Goal: Task Accomplishment & Management: Complete application form

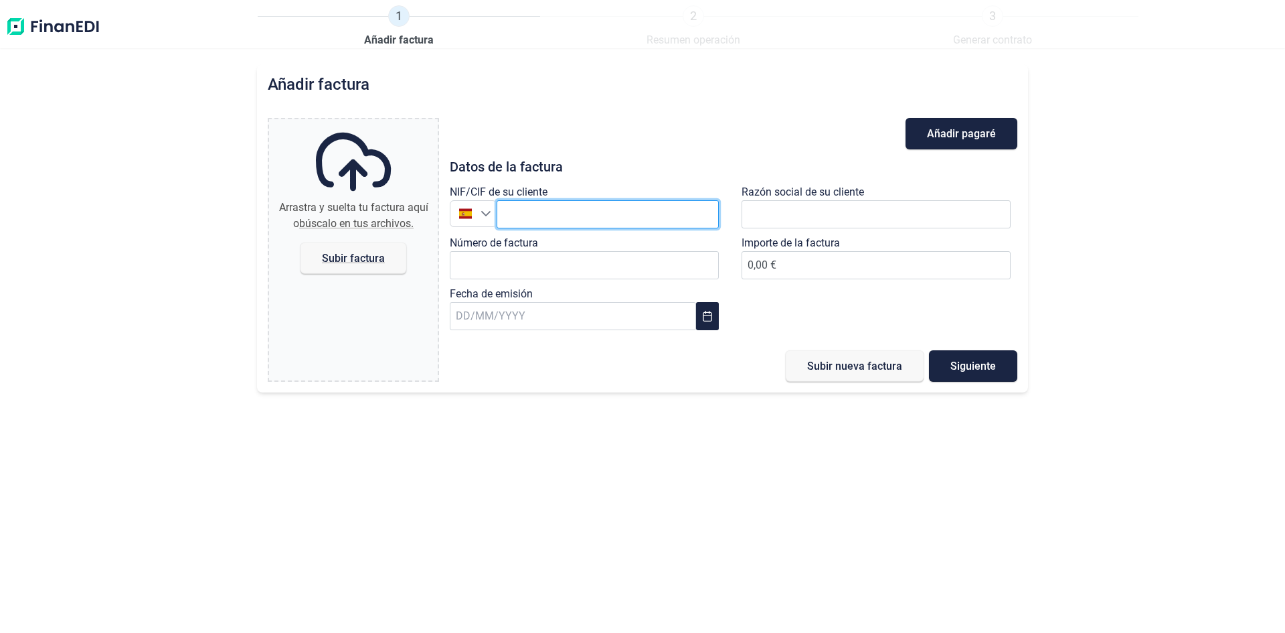
click at [568, 219] on input "text" at bounding box center [608, 214] width 222 height 28
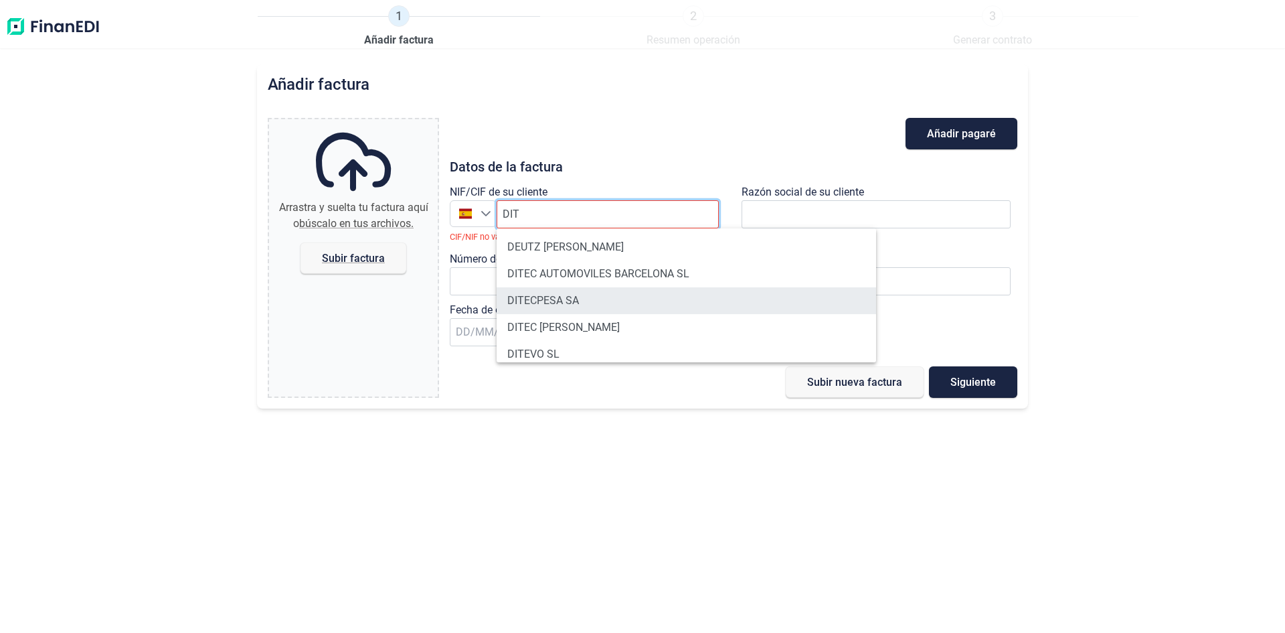
type input "DIT"
click at [576, 293] on li "DITECPESA SA" at bounding box center [687, 300] width 380 height 27
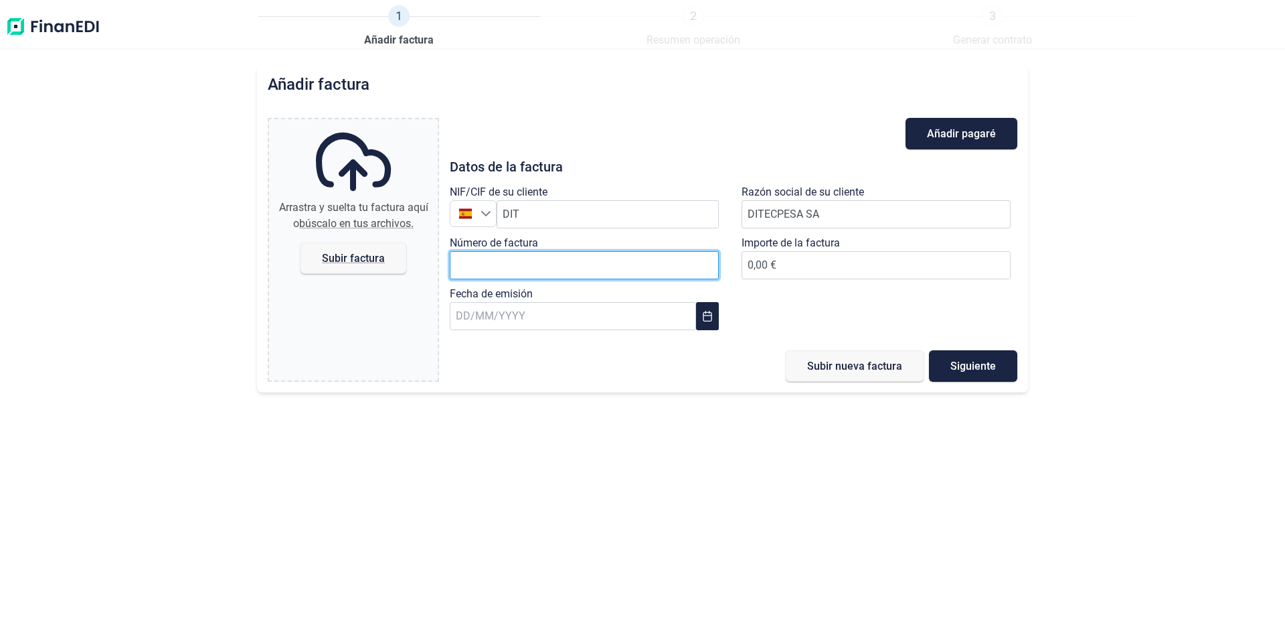
click at [570, 272] on input "Número de factura" at bounding box center [584, 265] width 269 height 28
type input "20250053"
click at [712, 323] on button "Choose Date" at bounding box center [707, 316] width 23 height 28
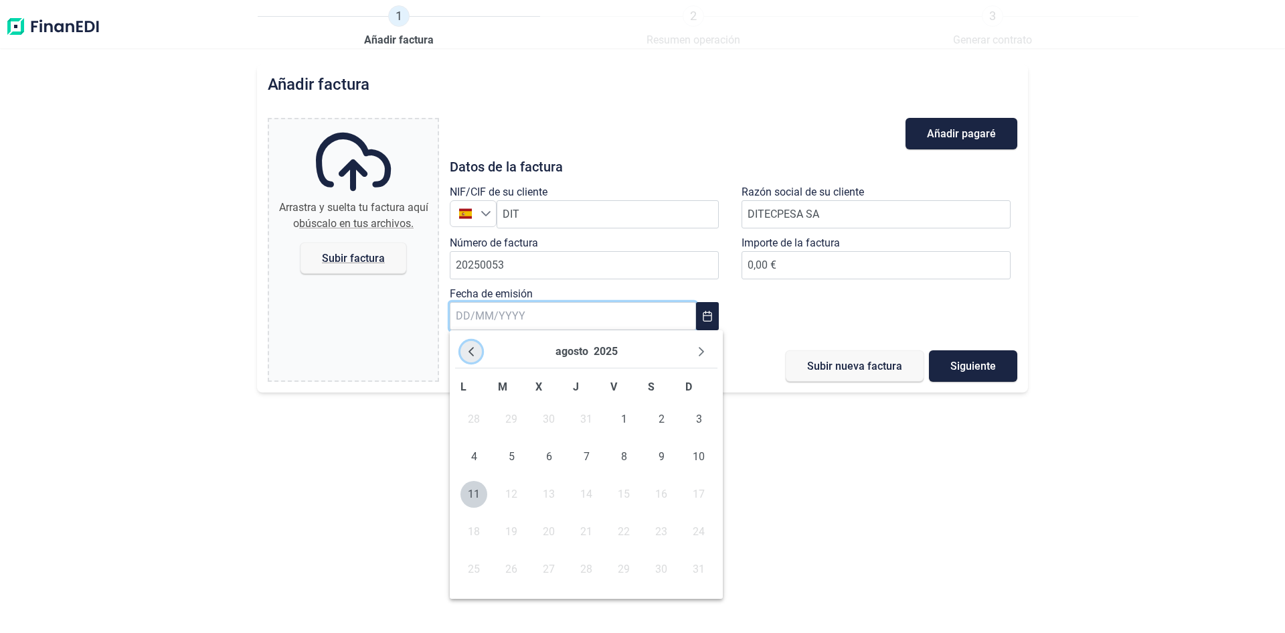
click at [472, 348] on icon "Previous Month" at bounding box center [471, 351] width 5 height 9
click at [588, 568] on span "31" at bounding box center [586, 569] width 27 height 27
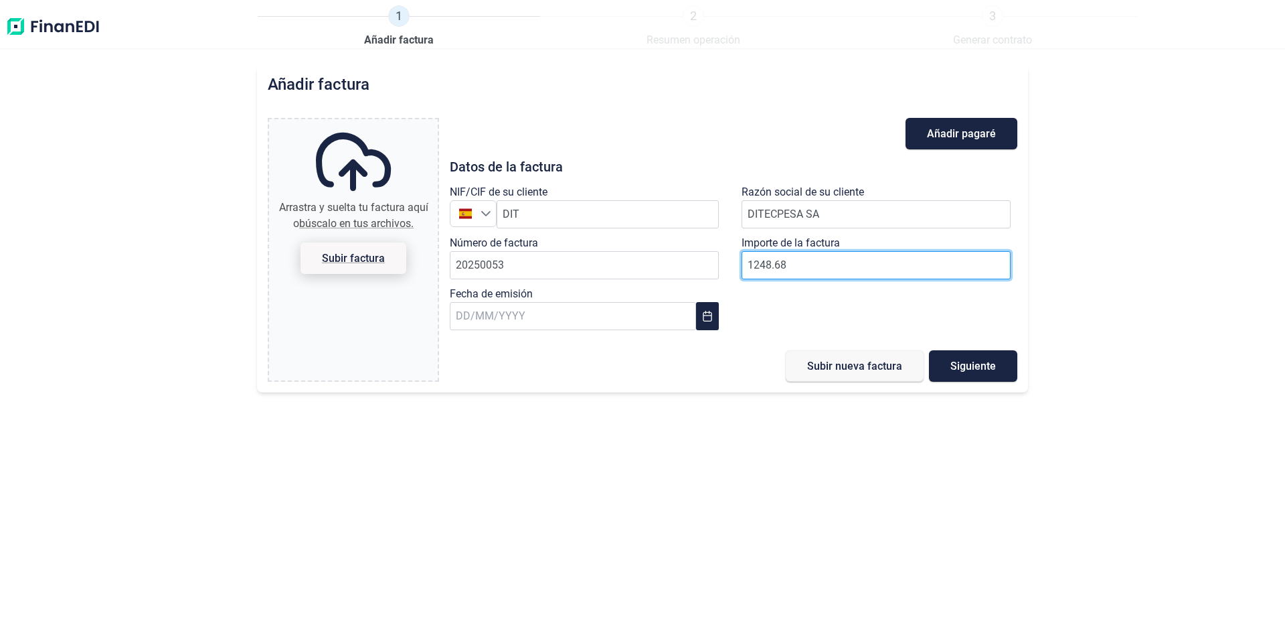
type input "1248.68"
click at [353, 253] on span "Subir factura" at bounding box center [353, 258] width 63 height 10
click at [353, 123] on input "Arrastra y suelta tu factura aquí o búscalo en tus archivos. Subir factura" at bounding box center [353, 121] width 169 height 4
type input "C:\fakepath\FACT. 20250053 INCIDENCIAS [PERSON_NAME].pdf"
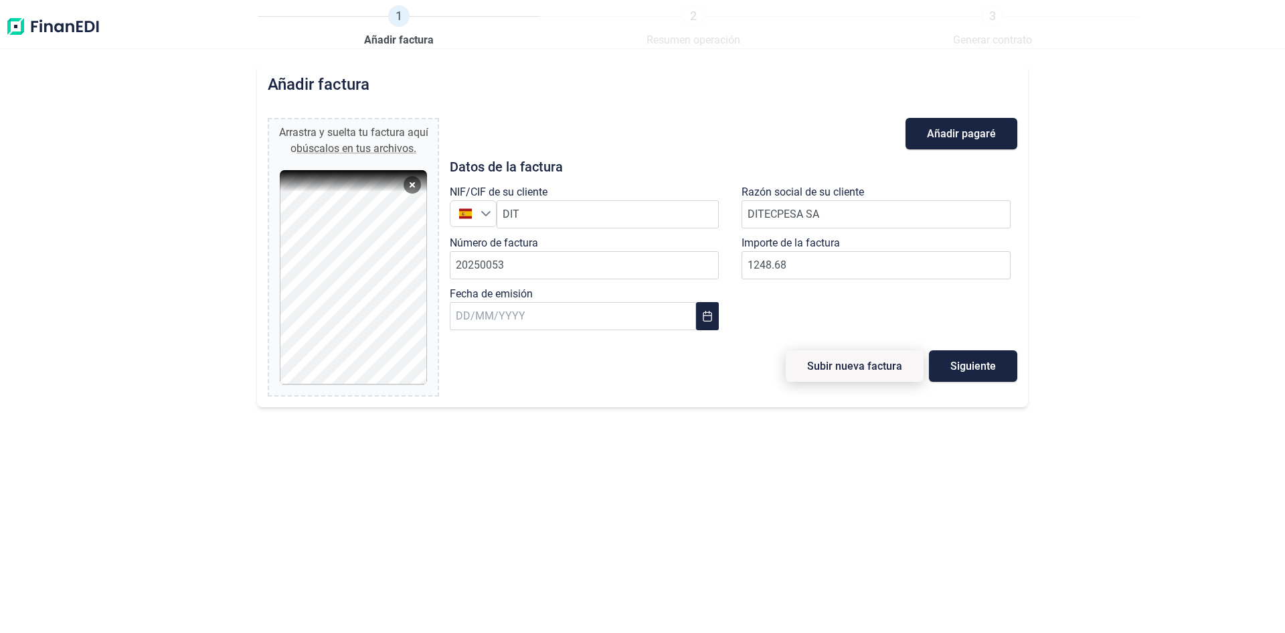
click at [864, 361] on span "Subir nueva factura" at bounding box center [854, 366] width 95 height 10
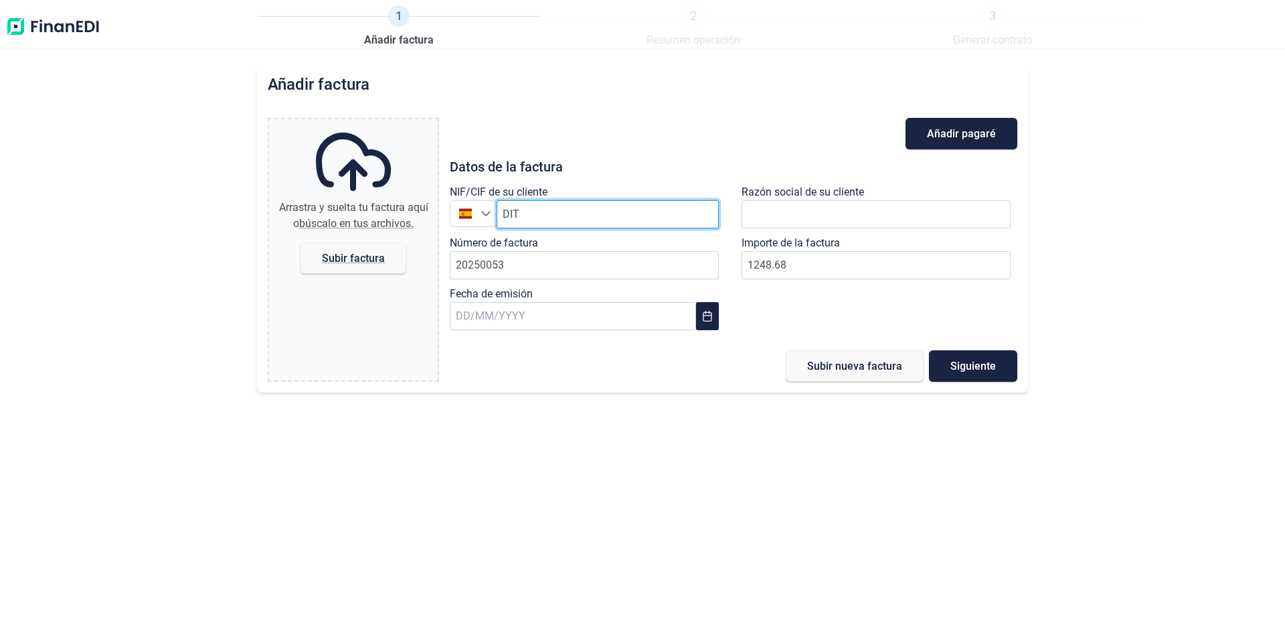
click at [547, 216] on input "DIT" at bounding box center [608, 214] width 222 height 28
click at [487, 214] on icon "Seleccione un país" at bounding box center [486, 213] width 11 height 11
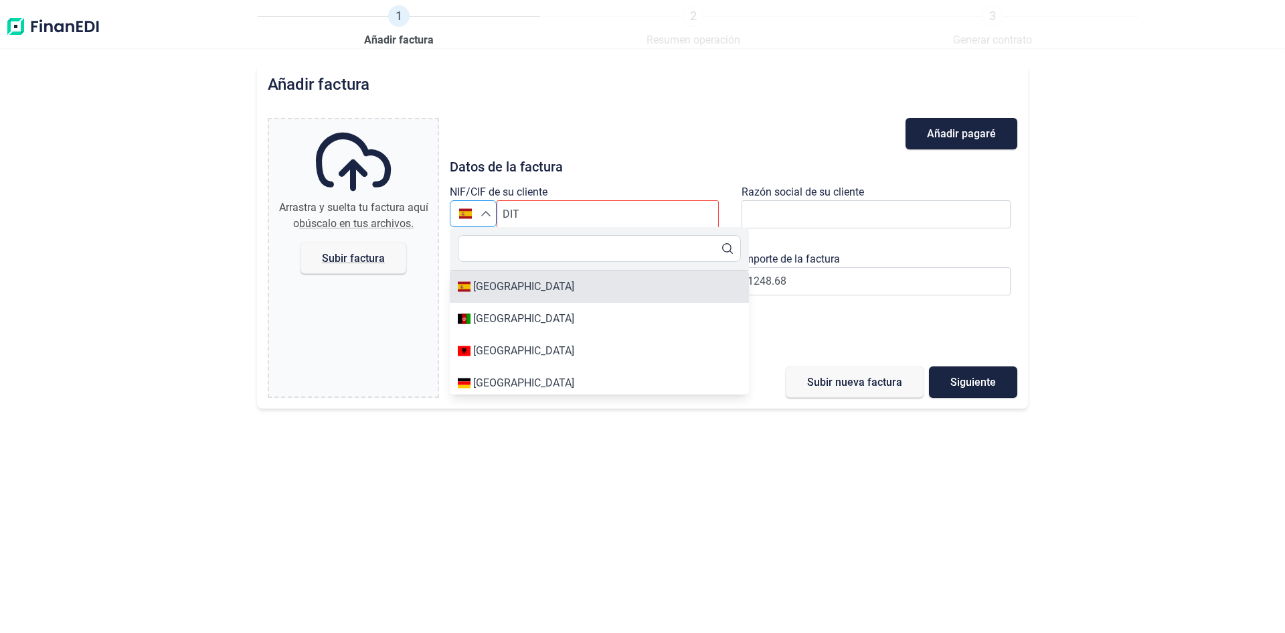
click at [502, 289] on div "[GEOGRAPHIC_DATA]" at bounding box center [523, 286] width 101 height 16
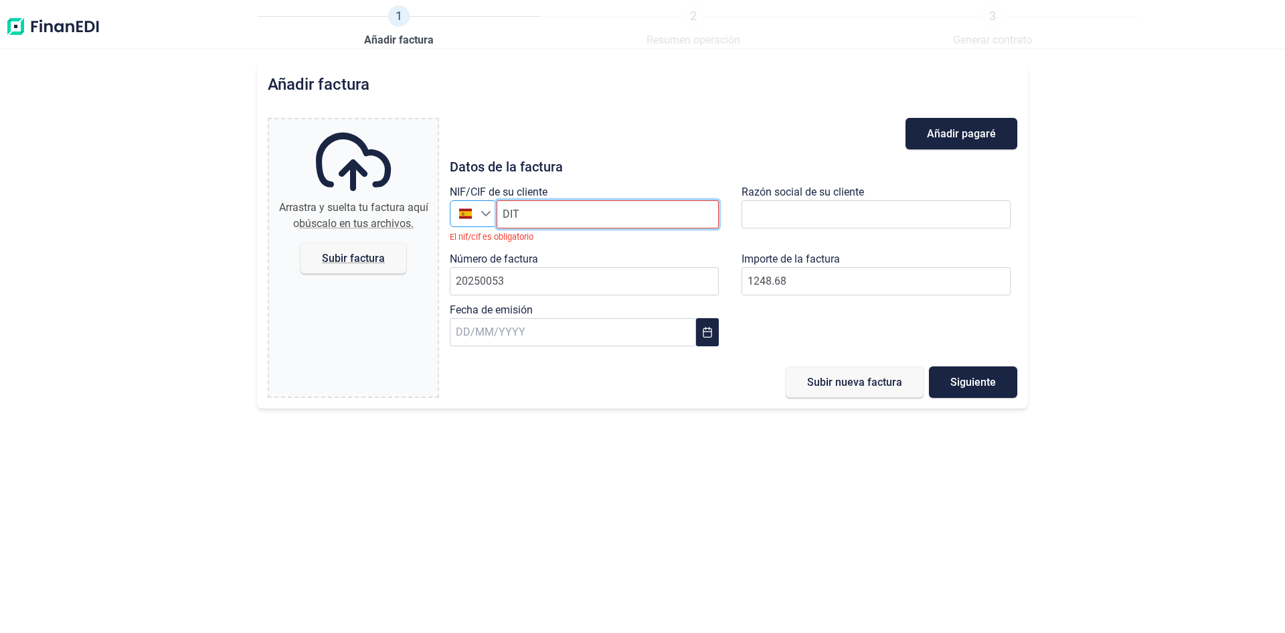
click at [562, 215] on input "DIT" at bounding box center [608, 214] width 222 height 28
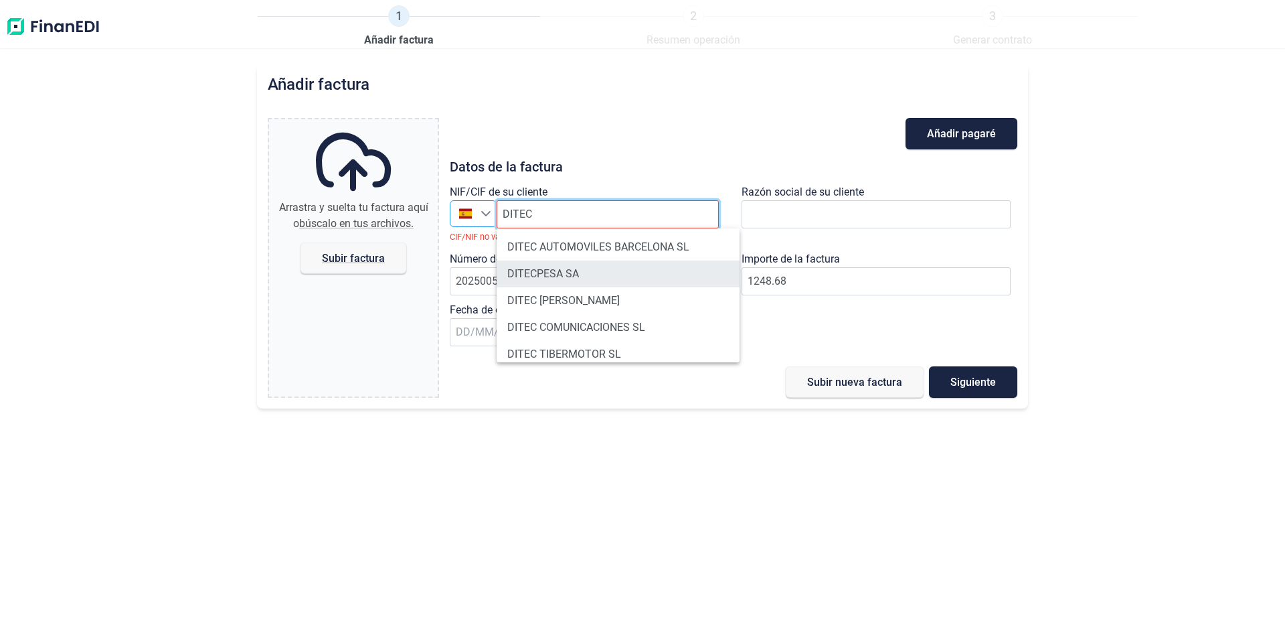
type input "DITEC"
click at [566, 269] on li "DITECPESA SA" at bounding box center [618, 273] width 243 height 27
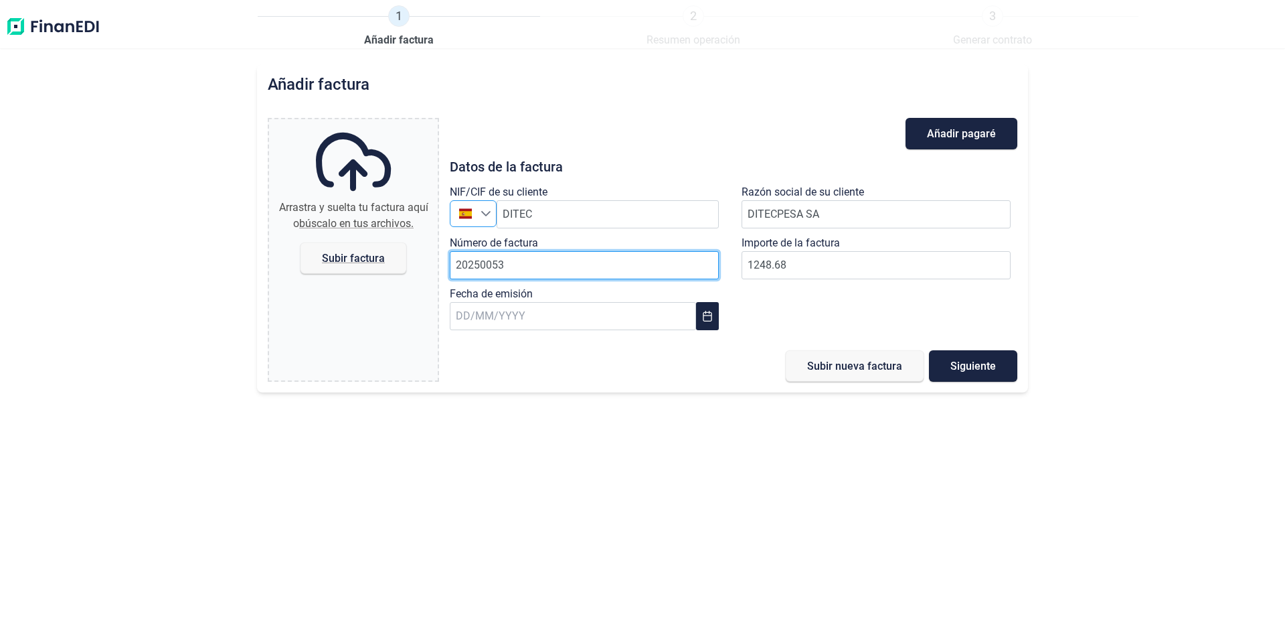
click at [566, 269] on input "20250053" at bounding box center [584, 265] width 269 height 28
type input "20250055"
click at [715, 317] on button "Choose Date" at bounding box center [707, 316] width 23 height 28
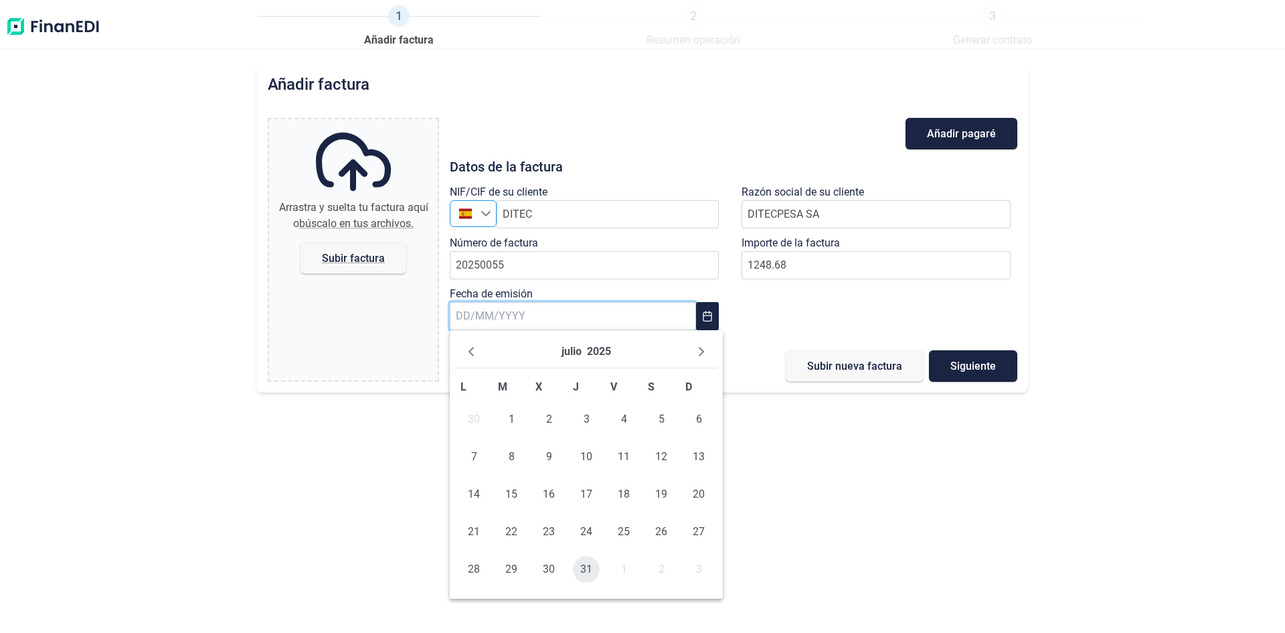
click at [591, 563] on span "31" at bounding box center [586, 569] width 27 height 27
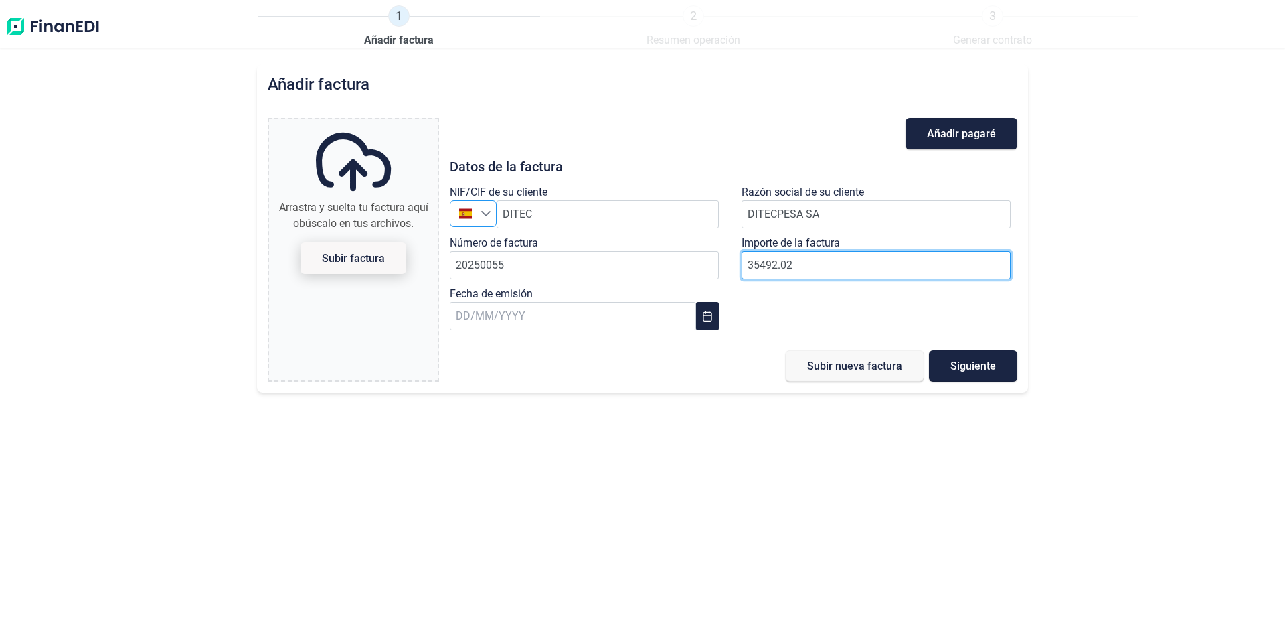
type input "35492.02"
click at [351, 259] on span "Subir factura" at bounding box center [353, 258] width 63 height 10
click at [351, 123] on input "Arrastra y suelta tu factura aquí o búscalo en tus archivos. Subir factura" at bounding box center [353, 121] width 169 height 4
type input "C:\fakepath\FACT. 20250055 DITECPESA [PERSON_NAME].pdf"
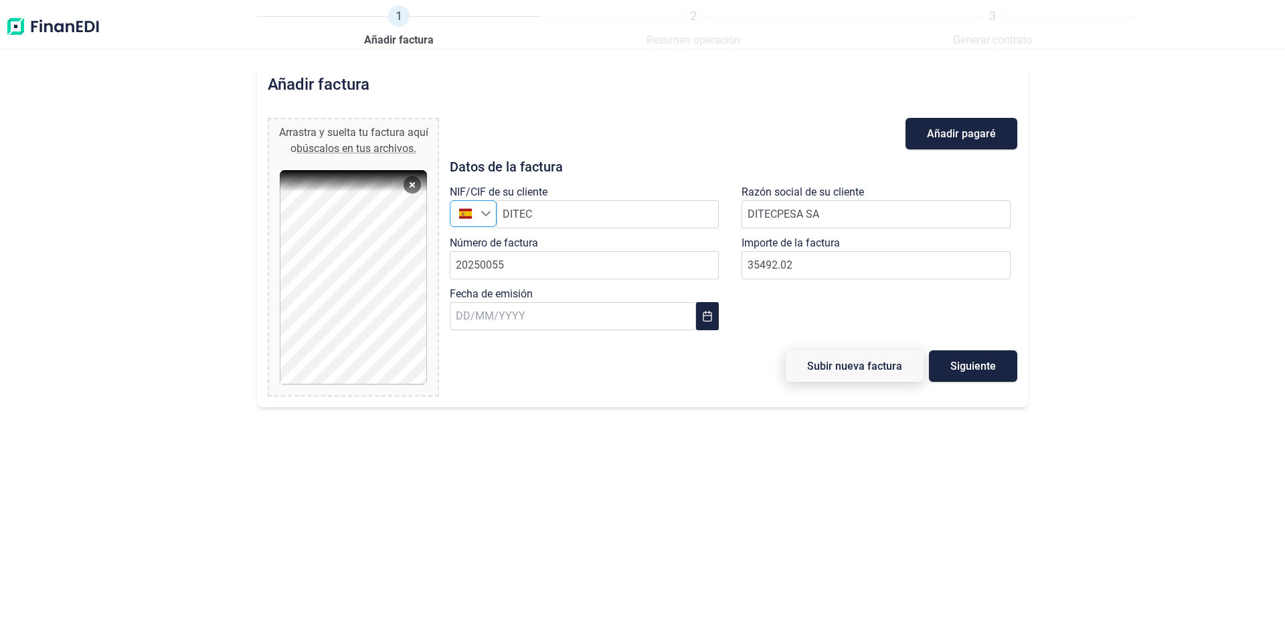
click at [844, 368] on span "Subir nueva factura" at bounding box center [854, 366] width 95 height 10
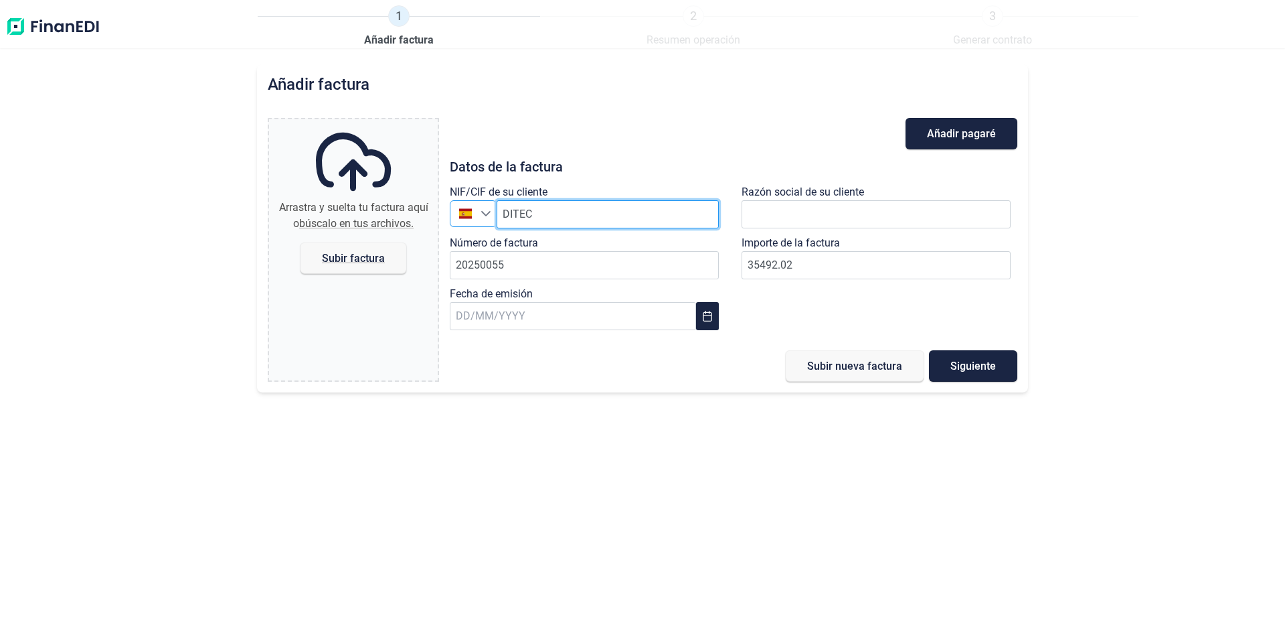
click at [539, 216] on input "DITEC" at bounding box center [608, 214] width 222 height 28
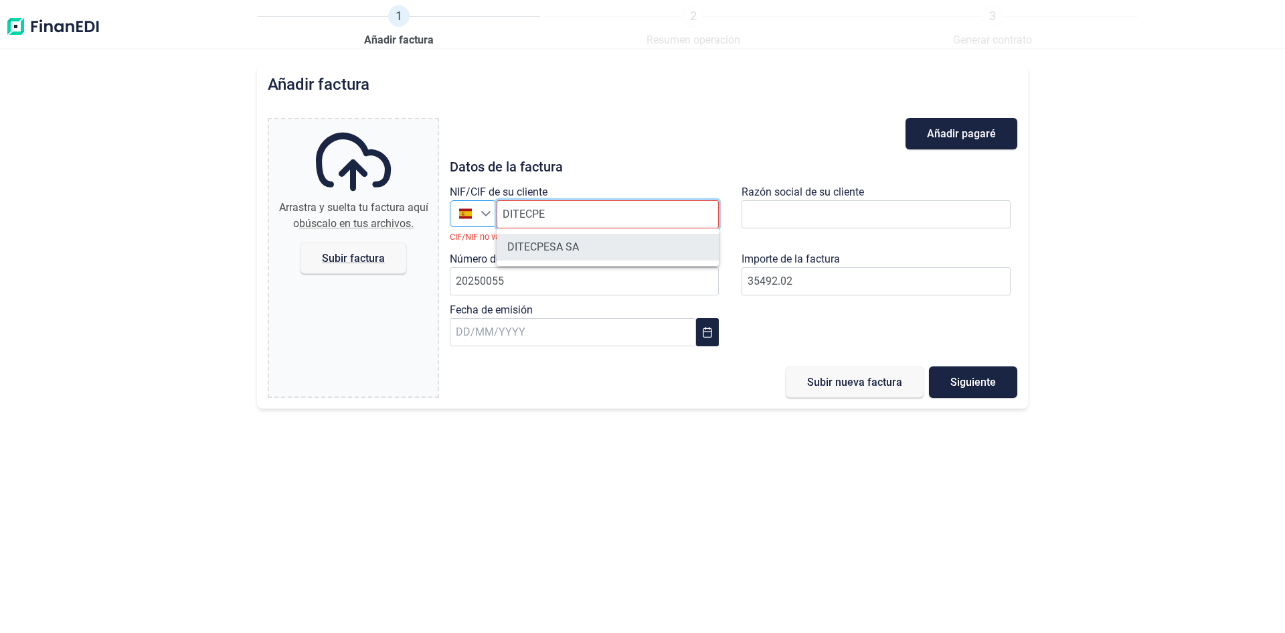
type input "DITECPE"
click at [563, 257] on li "DITECPESA SA" at bounding box center [608, 247] width 222 height 27
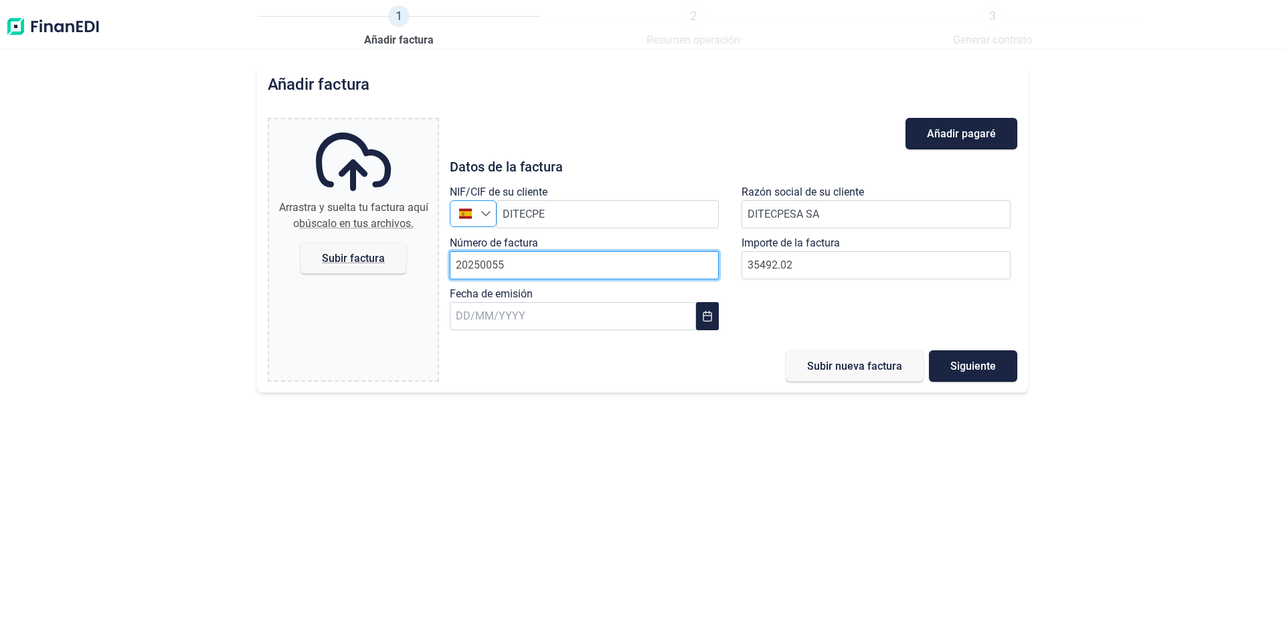
click at [669, 270] on input "20250055" at bounding box center [584, 265] width 269 height 28
type input "20250056"
click at [713, 316] on button "Choose Date" at bounding box center [707, 316] width 23 height 28
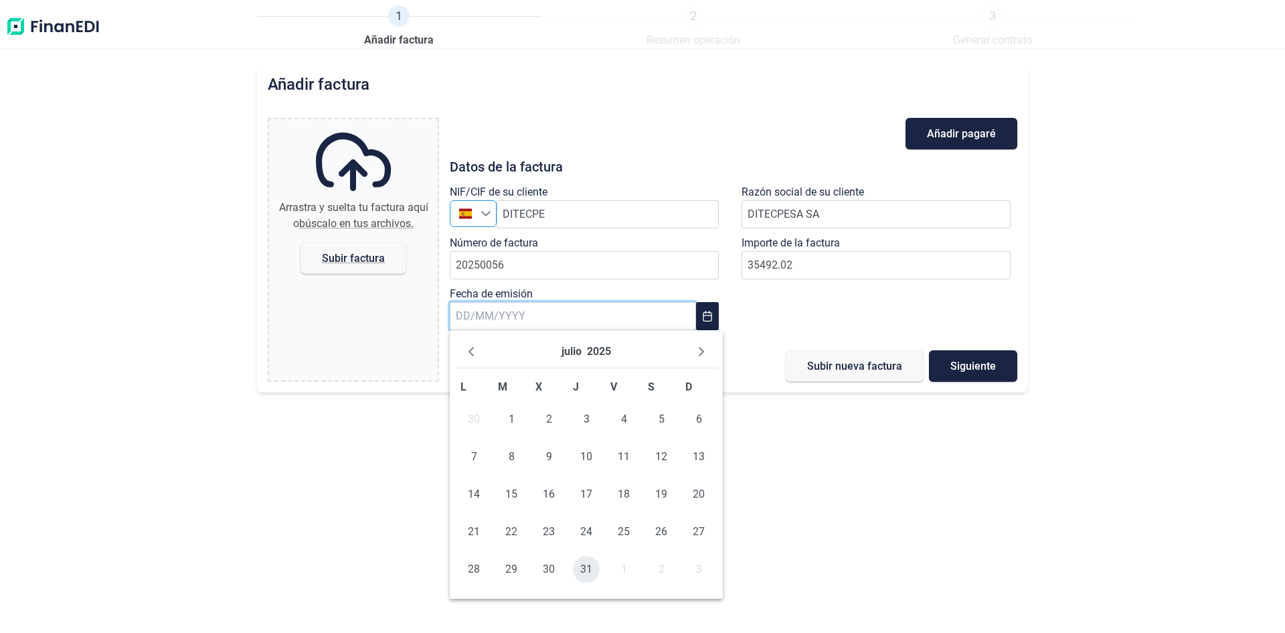
click at [590, 572] on span "31" at bounding box center [586, 569] width 27 height 27
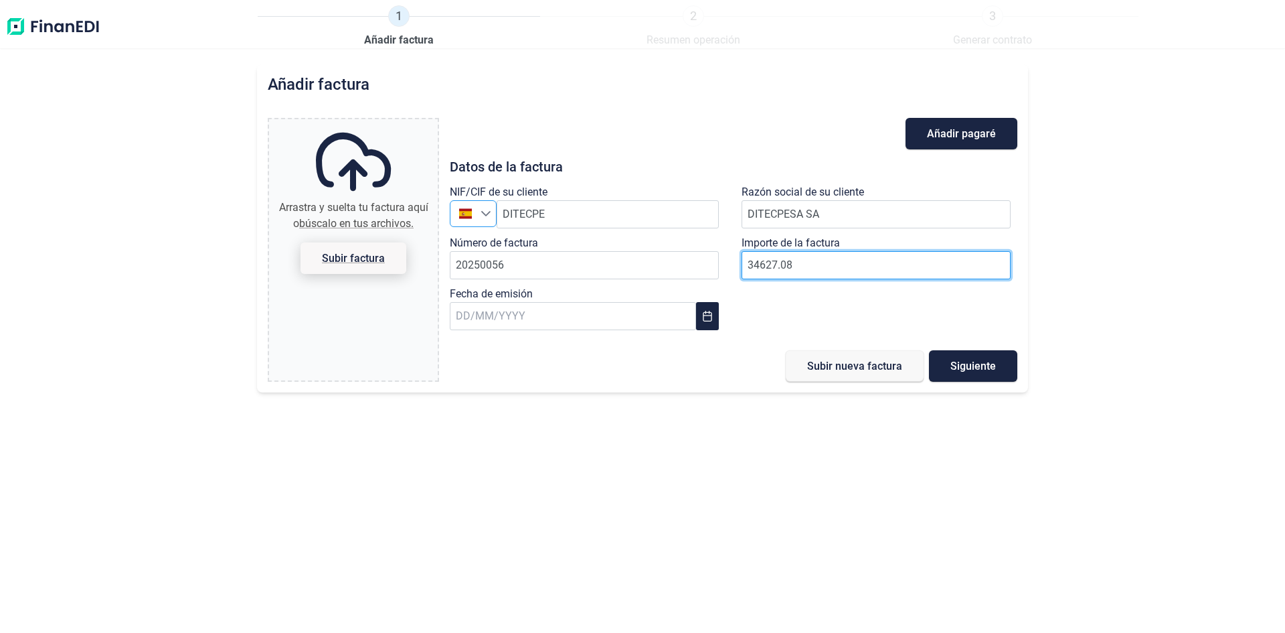
type input "34627.08"
click at [338, 258] on span "Subir factura" at bounding box center [353, 258] width 63 height 10
click at [338, 123] on input "Arrastra y suelta tu factura aquí o búscalo en tus archivos. Subir factura" at bounding box center [353, 121] width 169 height 4
type input "C:\fakepath\FACT. 20250056 DITECPESA [PERSON_NAME] [GEOGRAPHIC_DATA]pdf"
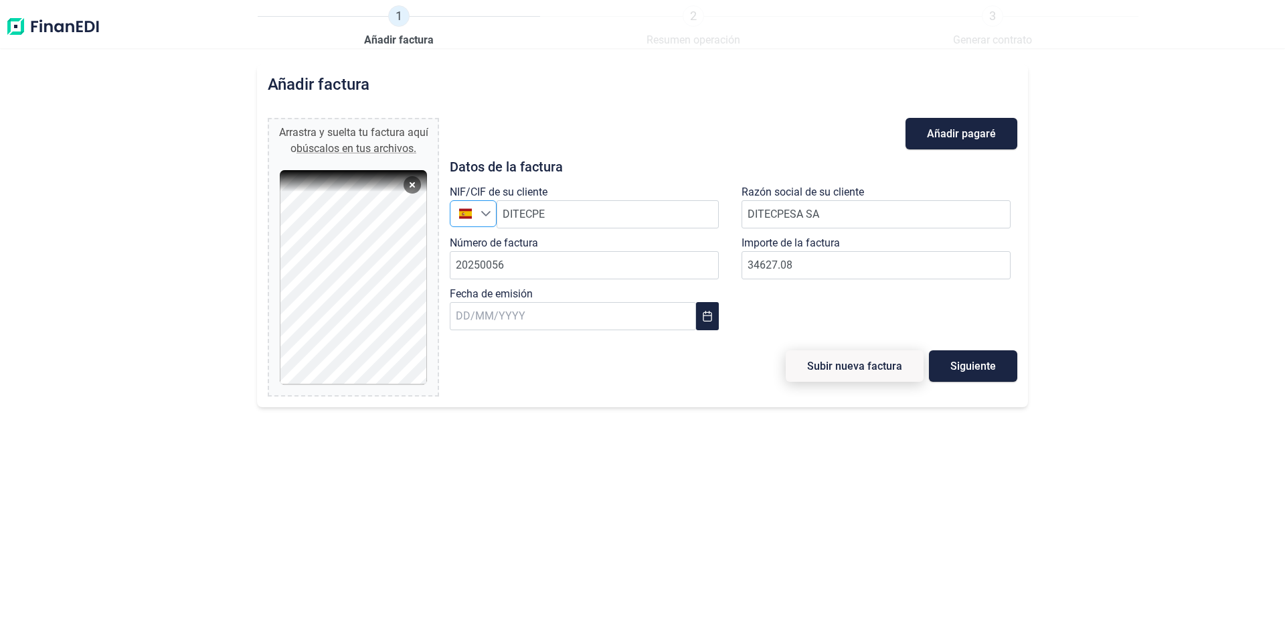
click at [870, 358] on button "Subir nueva factura" at bounding box center [855, 365] width 138 height 31
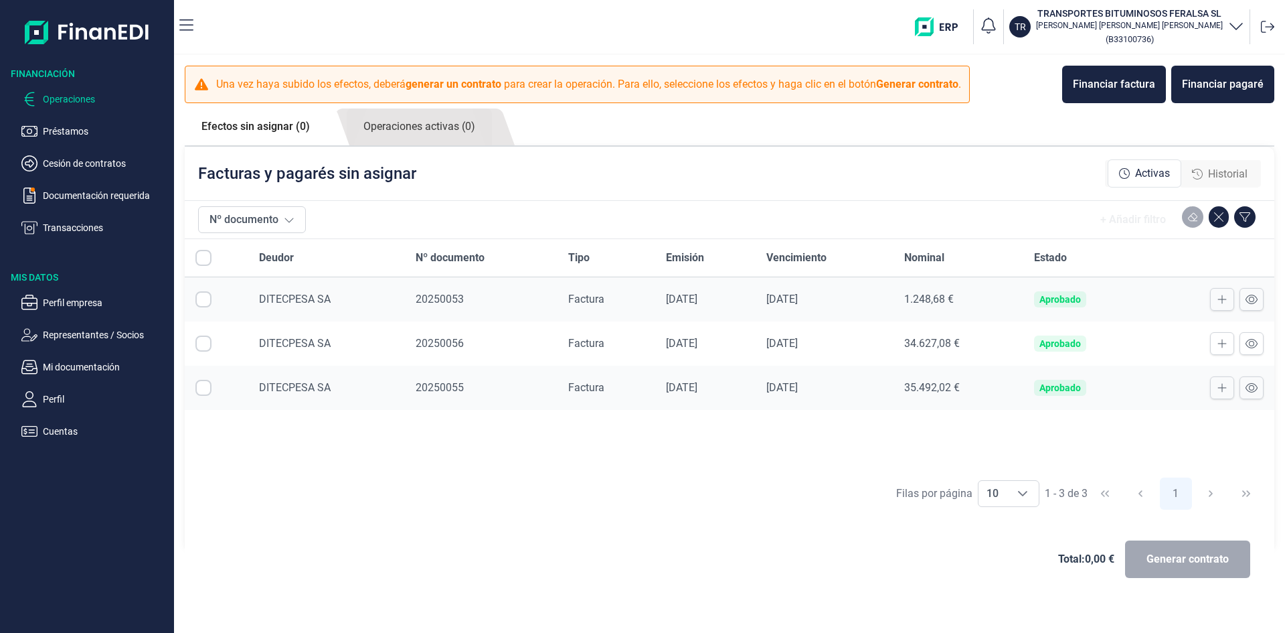
checkbox input "true"
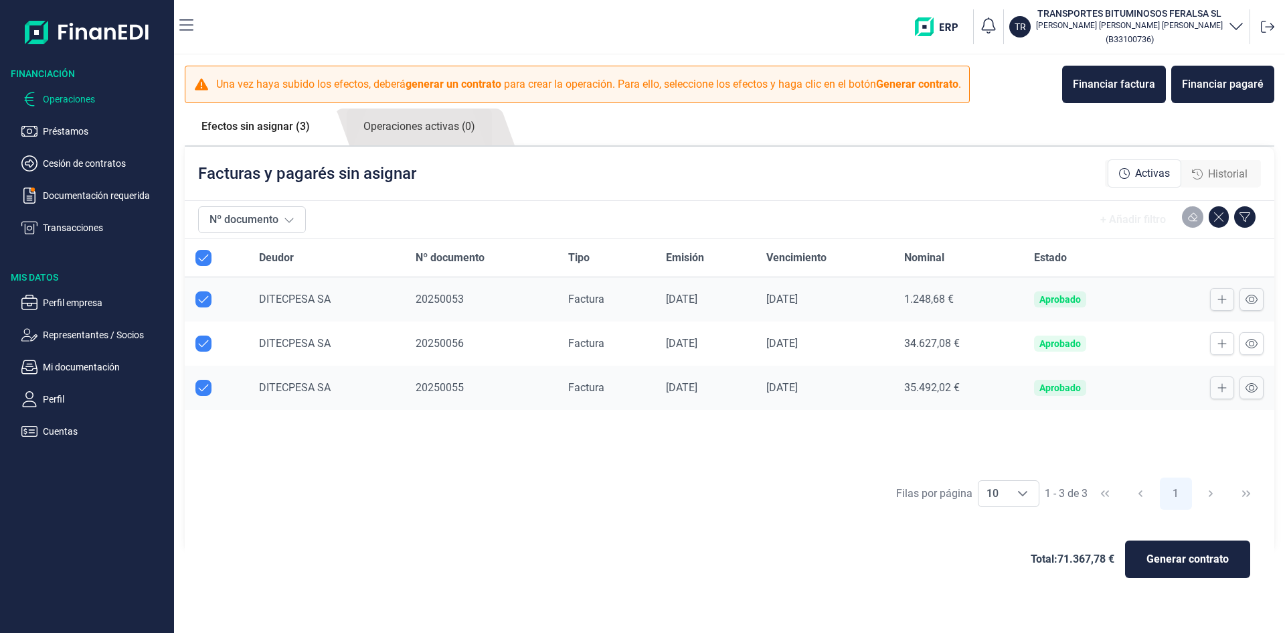
click at [207, 302] on input "Row Unselected null" at bounding box center [203, 299] width 16 height 16
checkbox input "false"
click at [1196, 552] on span "Generar contrato" at bounding box center [1188, 559] width 82 height 16
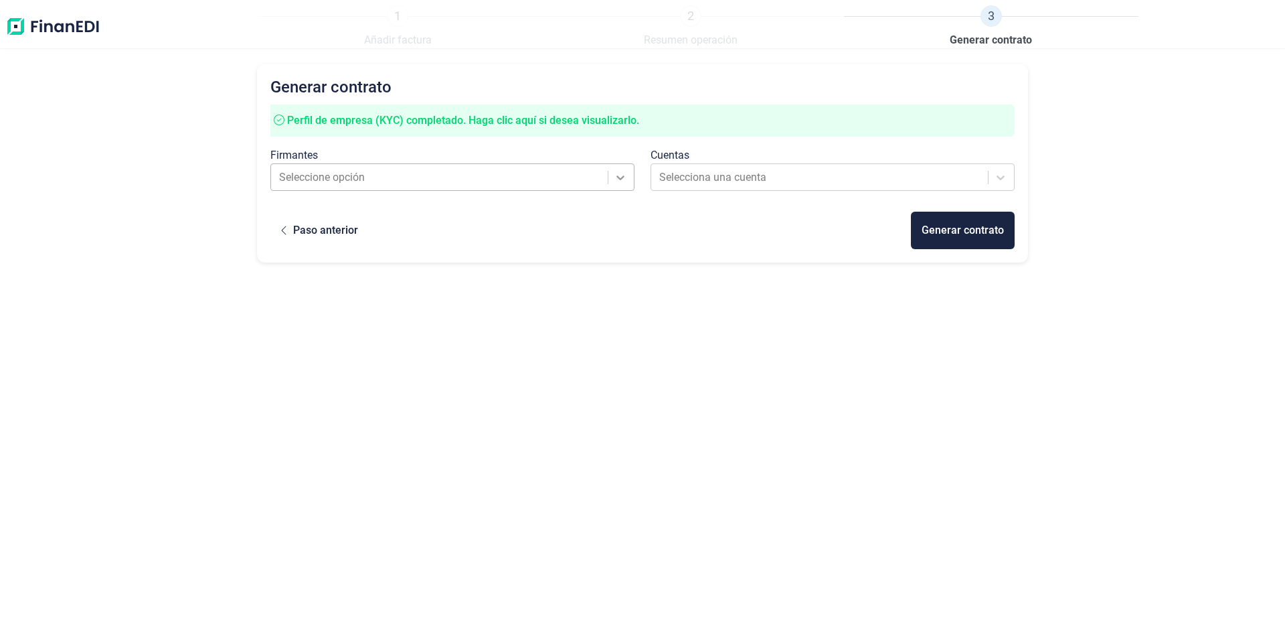
click at [624, 179] on icon at bounding box center [620, 177] width 13 height 13
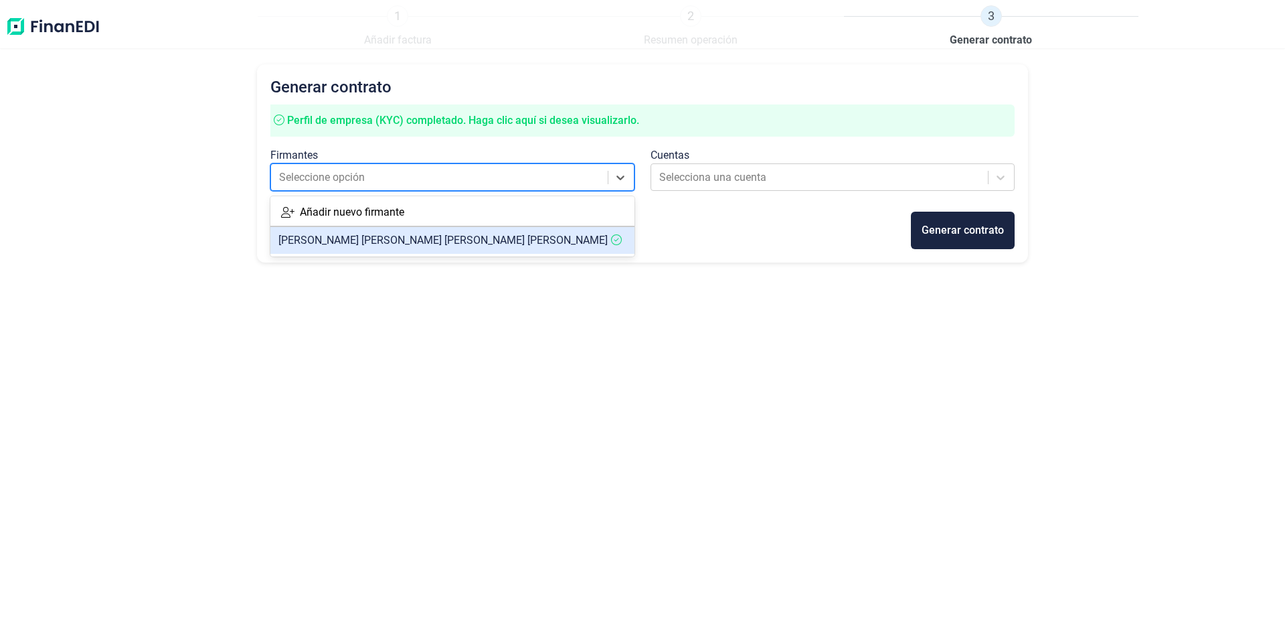
click at [536, 236] on article "[PERSON_NAME] [PERSON_NAME]" at bounding box center [452, 240] width 364 height 27
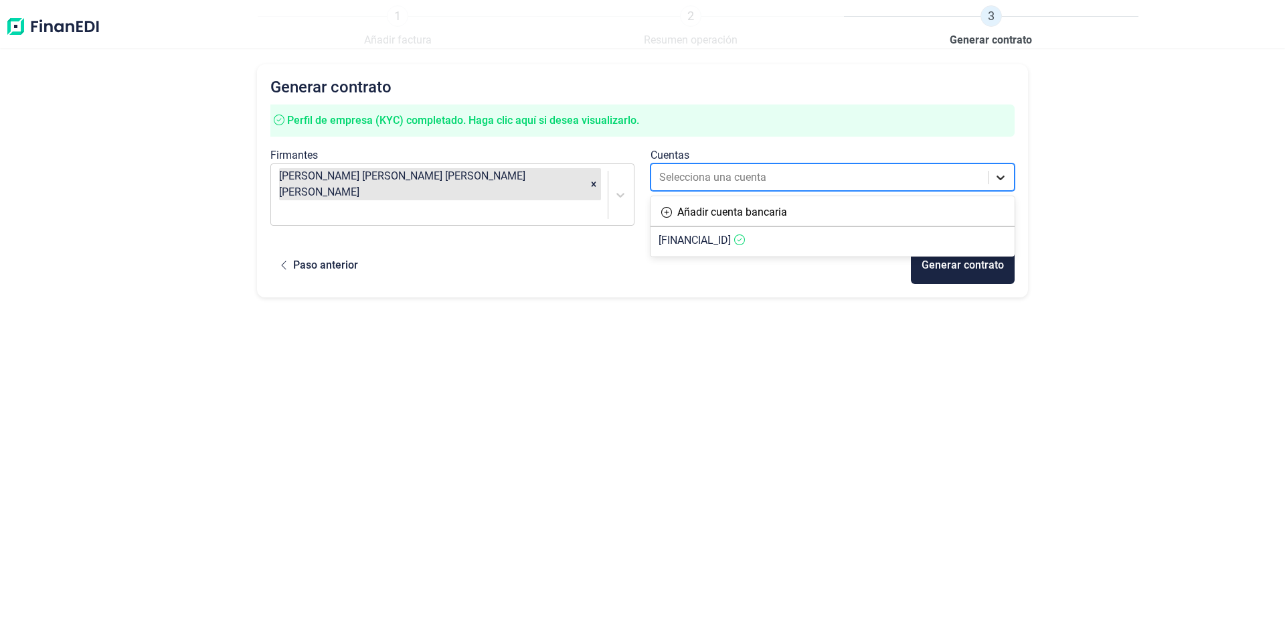
click at [1002, 175] on icon at bounding box center [1000, 177] width 13 height 13
click at [867, 242] on article "[FINANCIAL_ID]" at bounding box center [833, 240] width 364 height 27
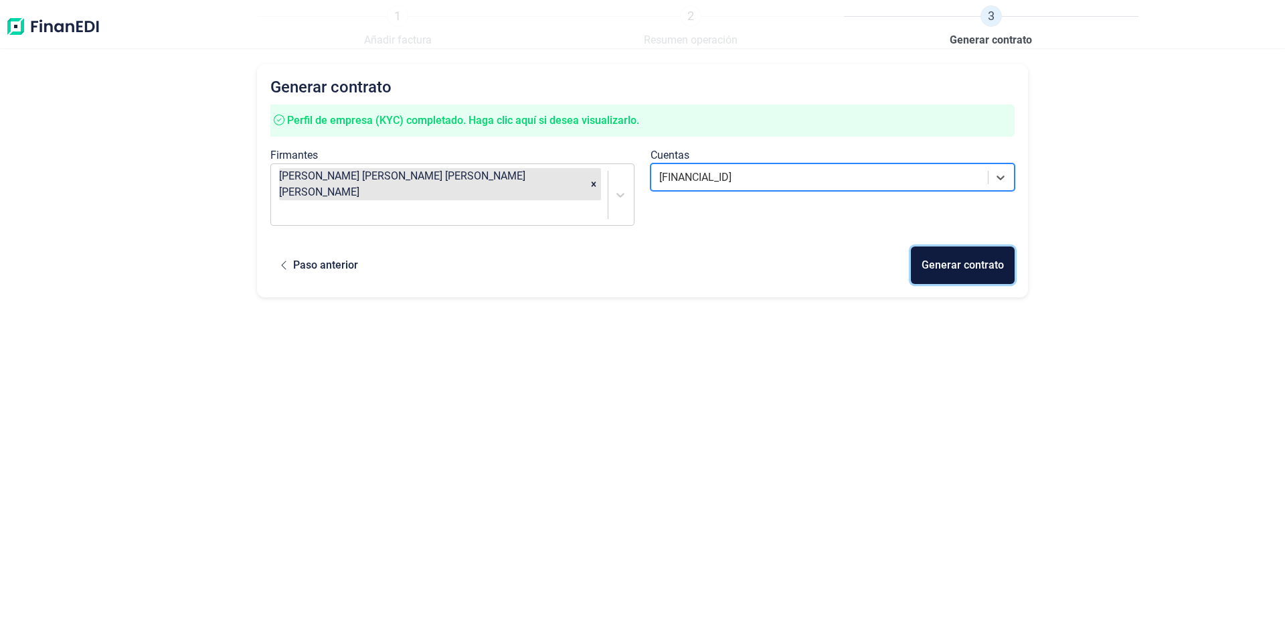
click at [987, 257] on div "Generar contrato" at bounding box center [963, 265] width 82 height 16
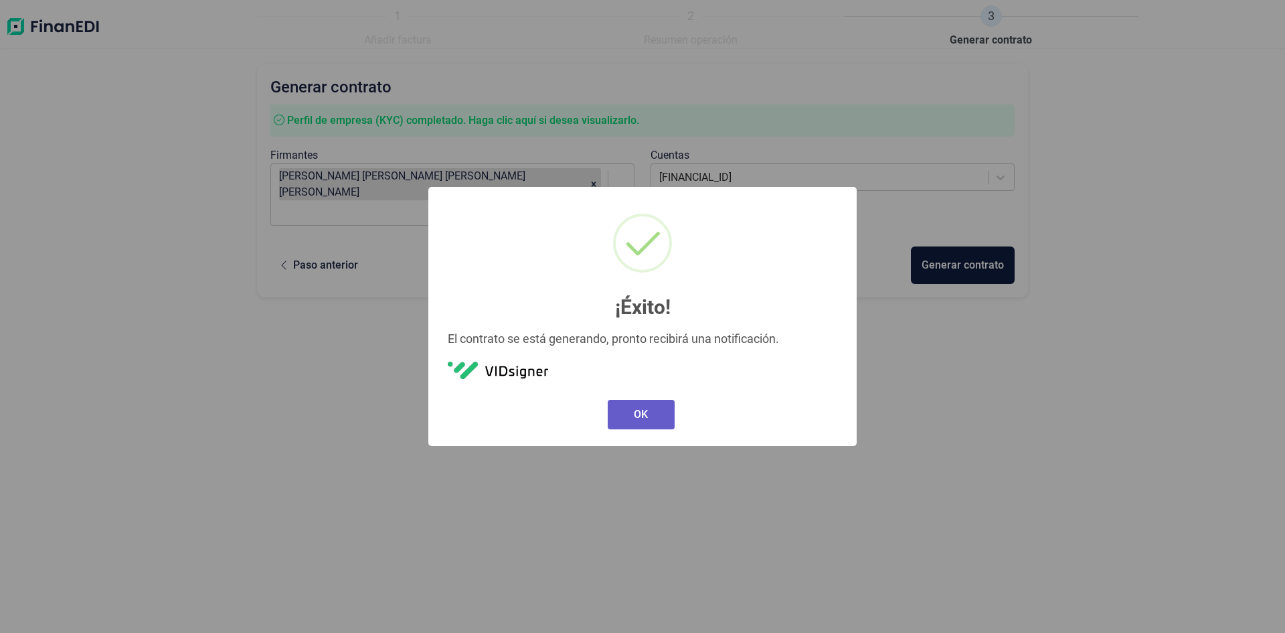
click at [648, 419] on button "OK" at bounding box center [641, 414] width 67 height 29
